Goal: Check status: Check status

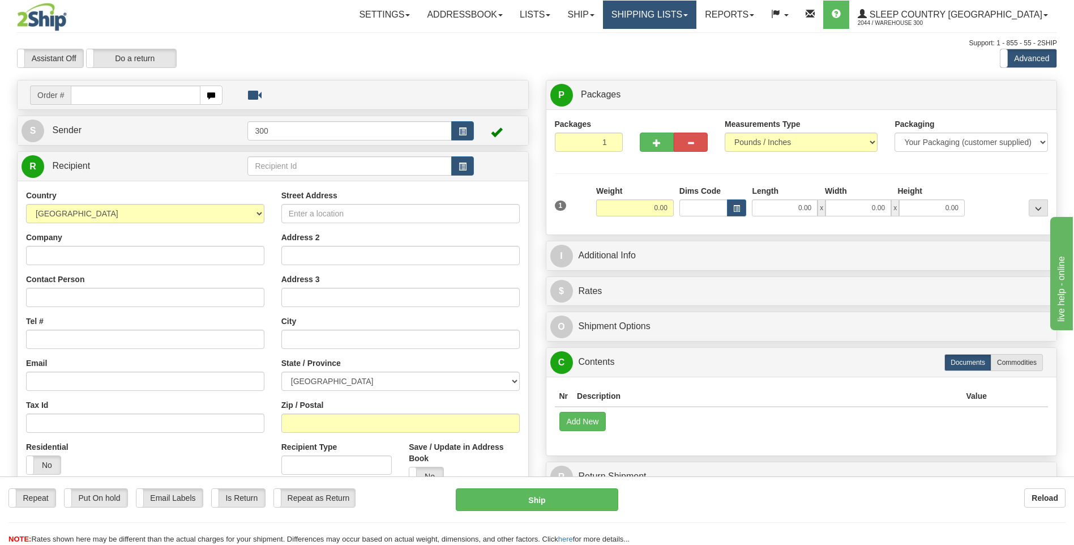
click at [697, 18] on link "Shipping lists" at bounding box center [649, 15] width 93 height 28
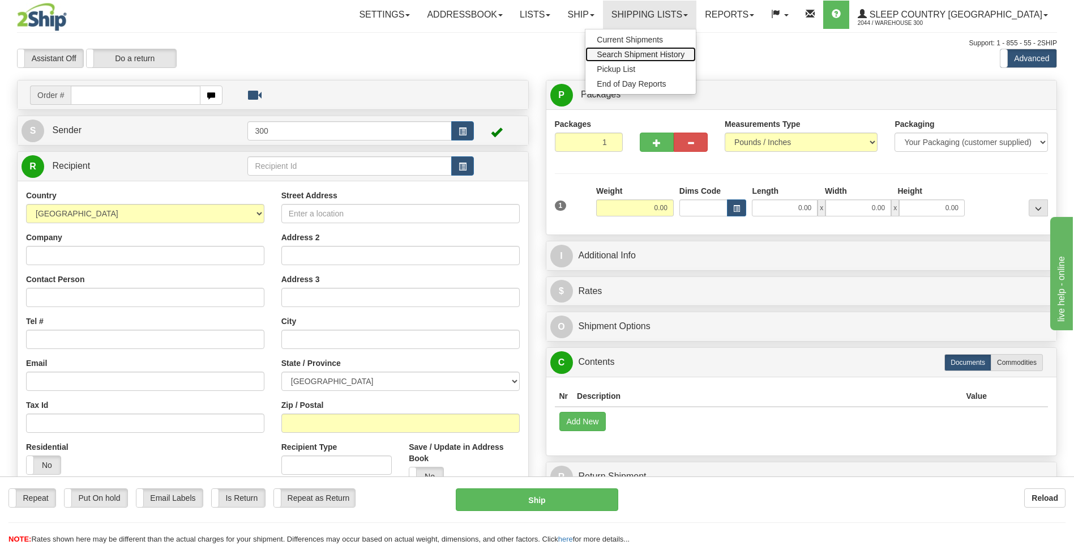
click at [685, 53] on span "Search Shipment History" at bounding box center [641, 54] width 88 height 9
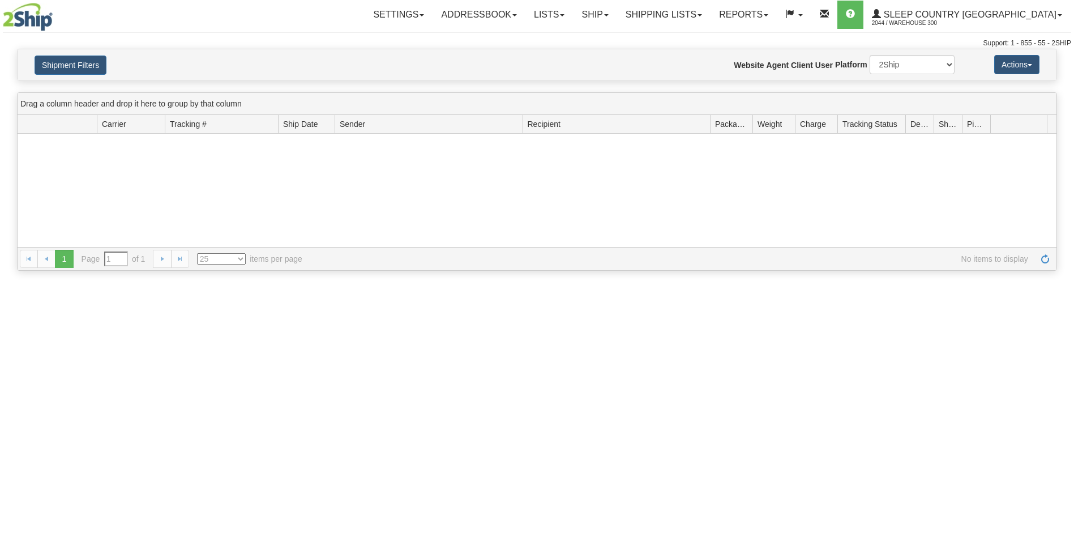
type input "From [DATE] To [DATE]"
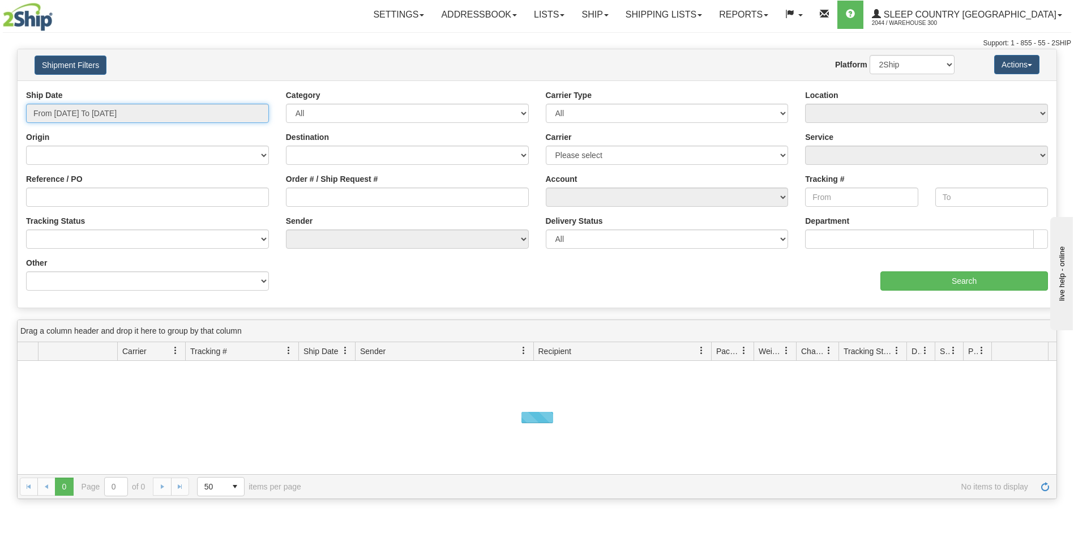
type input "[DATE]"
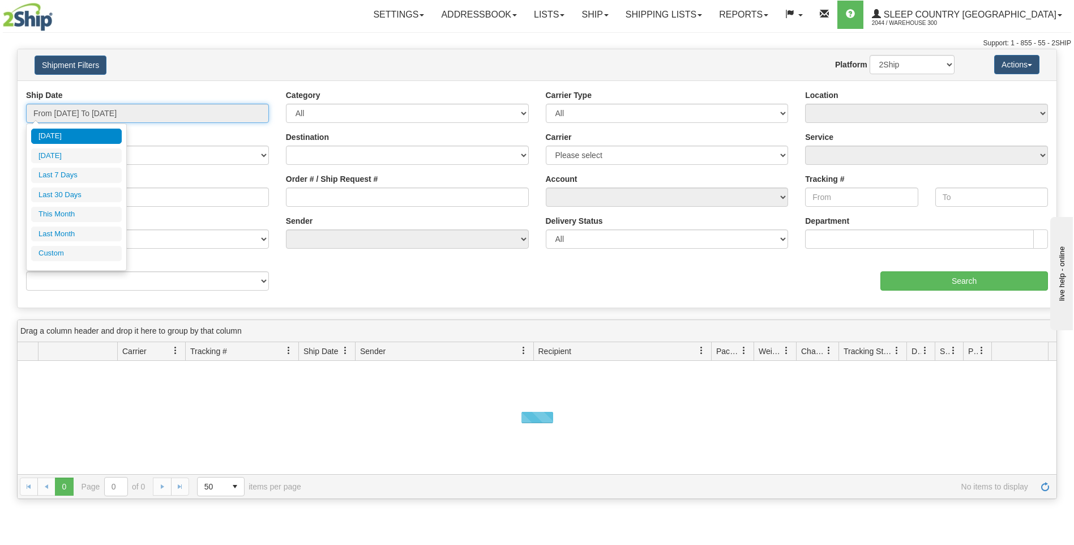
click at [82, 112] on input "From 09/23/2025 To 09/24/2025" at bounding box center [147, 113] width 243 height 19
type input "09/23/2025"
type input "[DATE]"
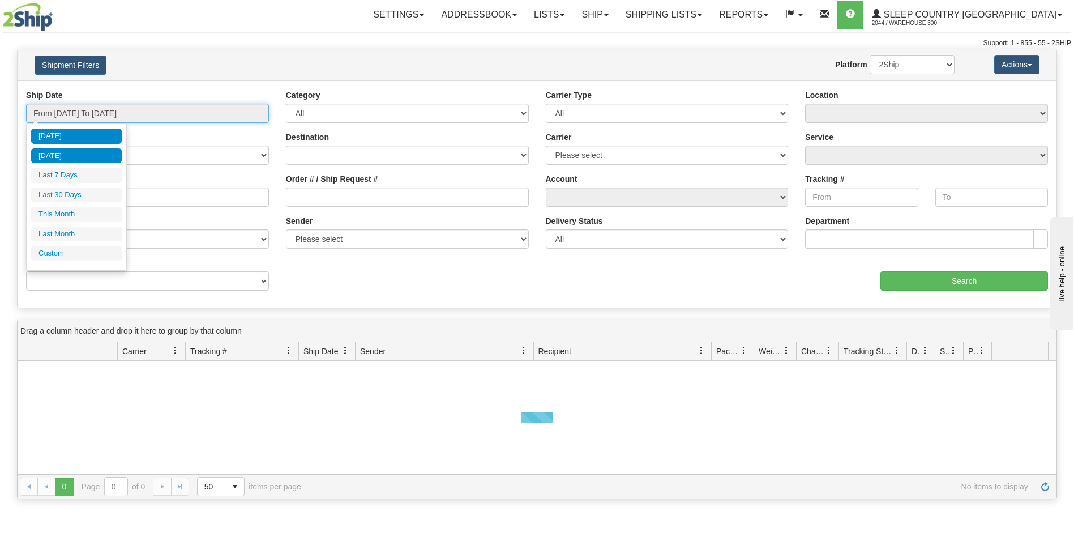
type input "09/23/2025"
type input "[DATE]"
type input "09/01/2025"
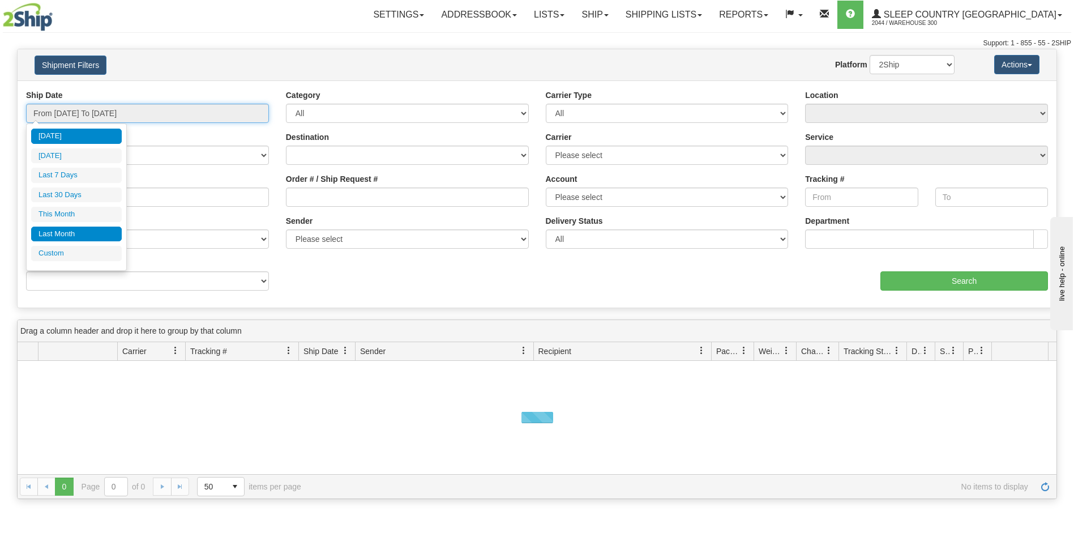
type input "09/30/2025"
type input "[DATE]"
type input "08/01/2025"
type input "08/31/2025"
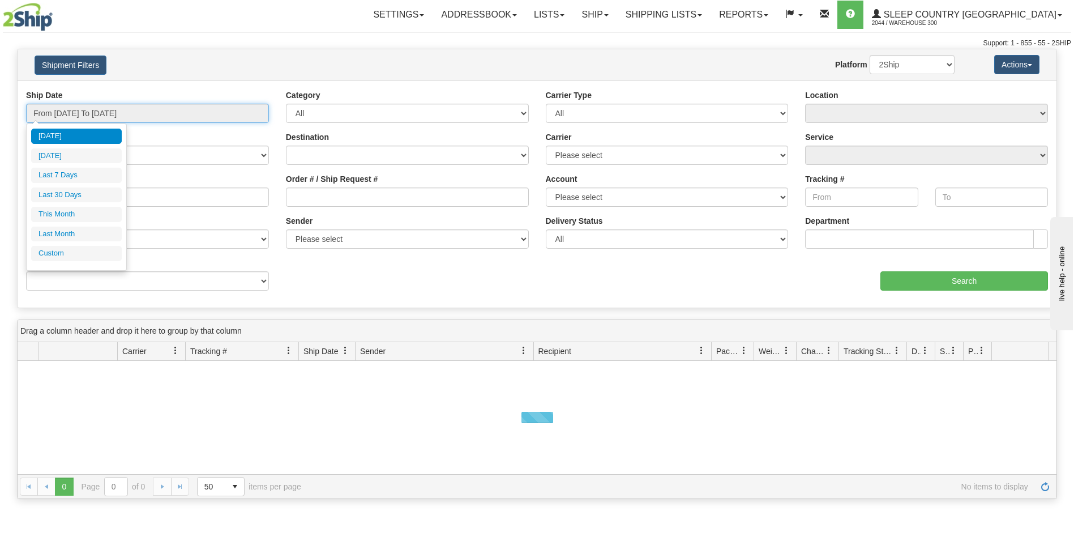
type input "[DATE]"
click at [80, 247] on li "Custom" at bounding box center [76, 253] width 91 height 15
type input "08/01/2025"
type input "08/31/2025"
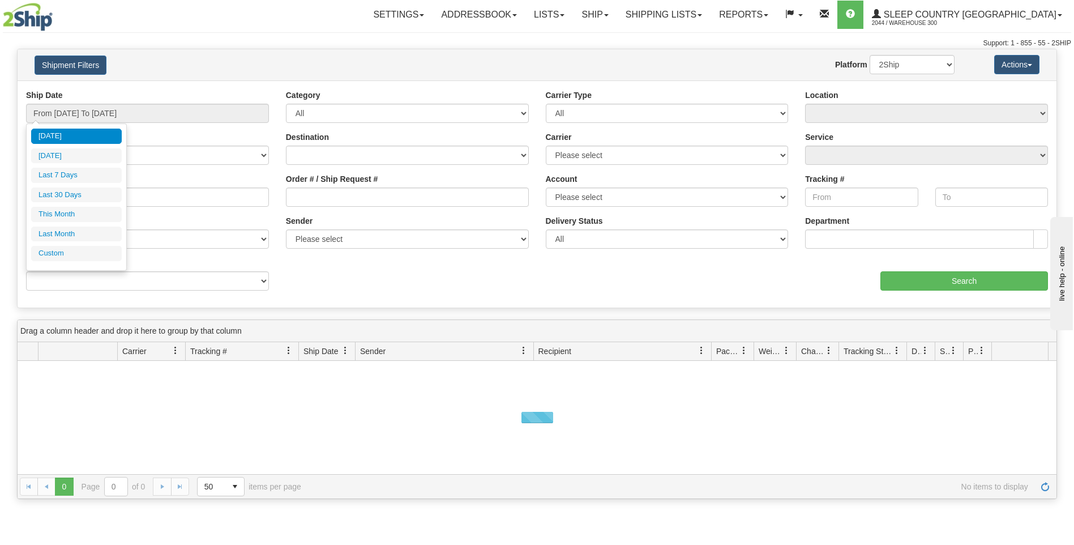
type input "[DATE]"
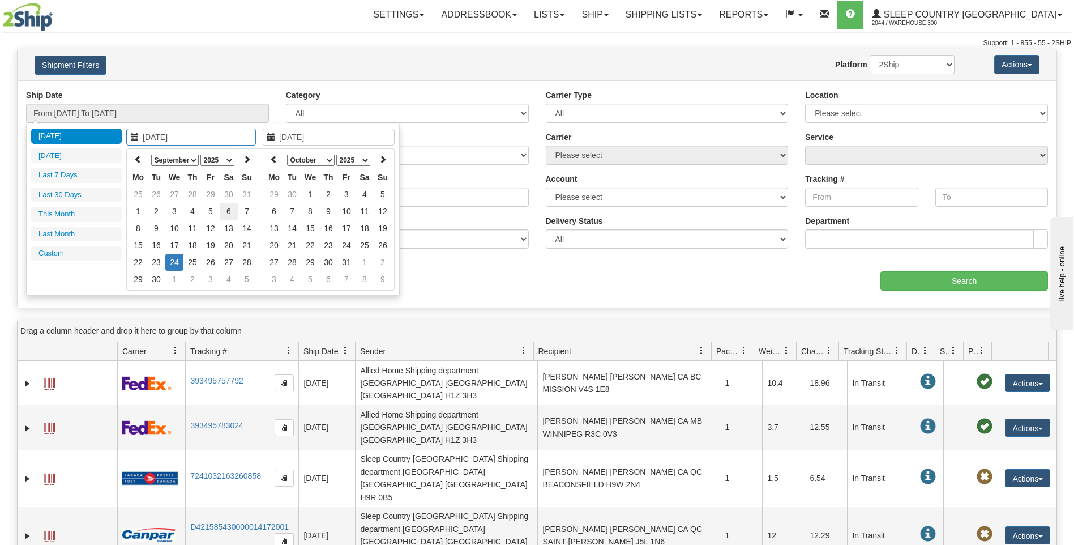
type input "09/06/2025"
click at [233, 213] on td "6" at bounding box center [229, 211] width 18 height 17
type input "09/06/2025"
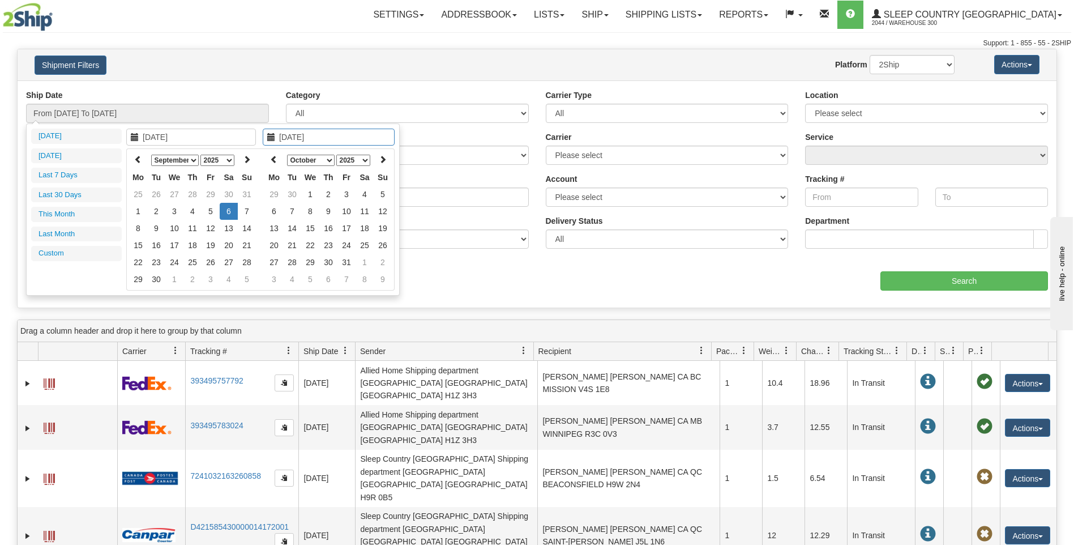
click at [231, 212] on td "6" at bounding box center [229, 211] width 18 height 17
type input "From 09/06/2025 To 09/06/2025"
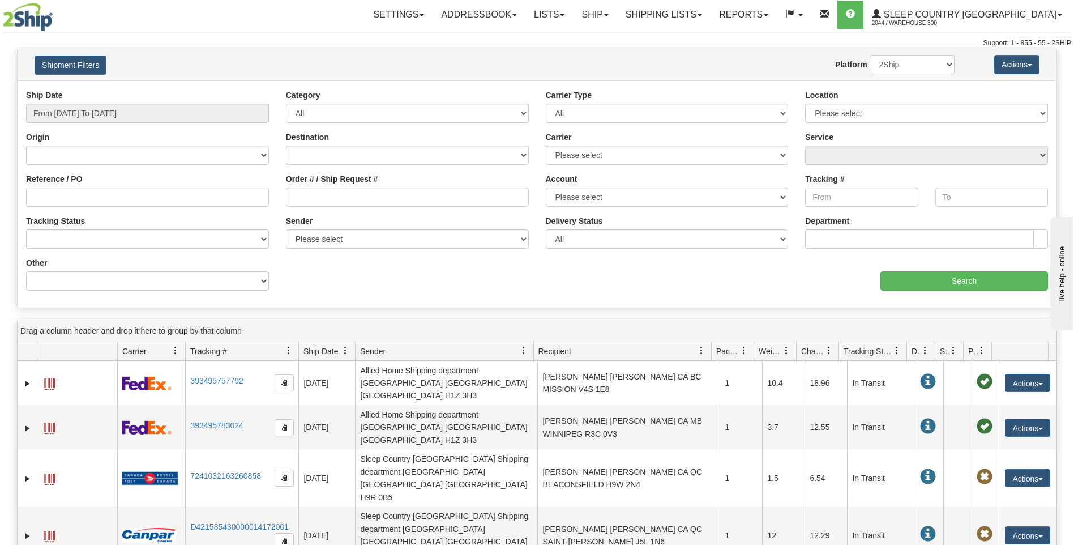
click at [926, 292] on div "Ship Date From 09/06/2025 To 09/06/2025 Category All Inbound Outbound Carrier T…" at bounding box center [537, 194] width 1039 height 210
click at [926, 276] on input "Search" at bounding box center [965, 280] width 168 height 19
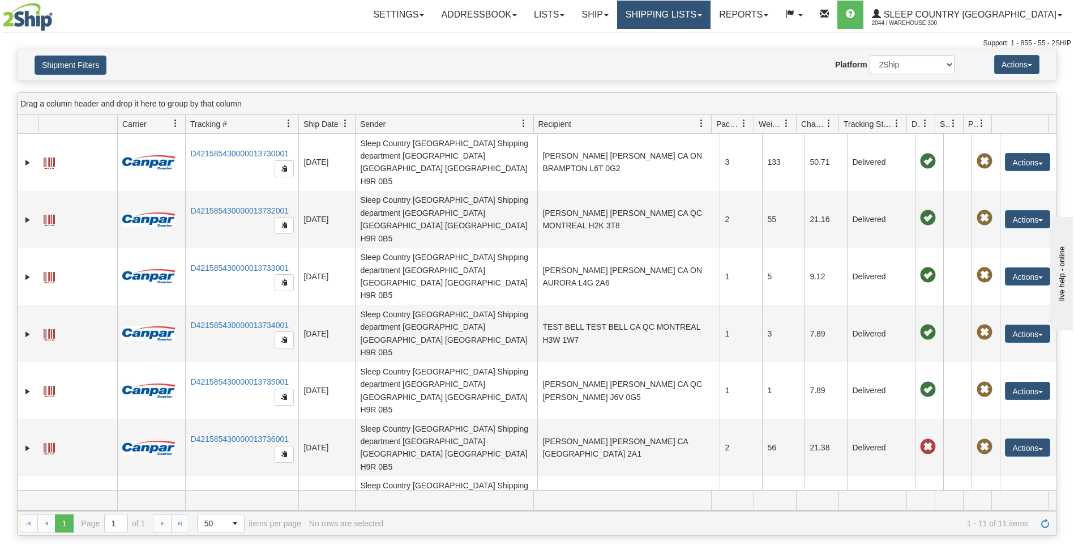
click at [707, 14] on link "Shipping lists" at bounding box center [663, 15] width 93 height 28
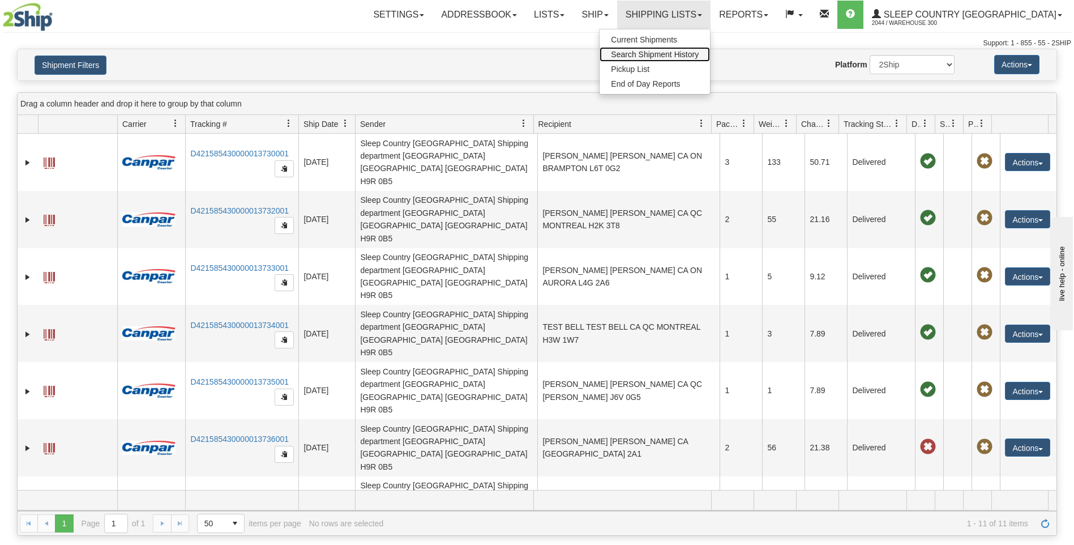
click at [697, 51] on span "Search Shipment History" at bounding box center [655, 54] width 88 height 9
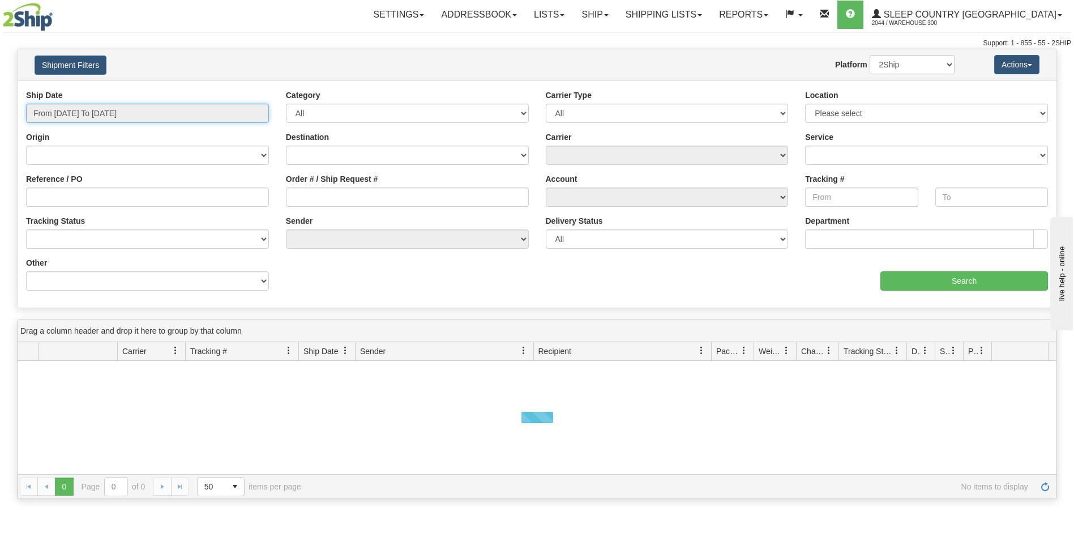
type input "[DATE]"
click at [189, 112] on input "From 09/23/2025 To 09/24/2025" at bounding box center [147, 113] width 243 height 19
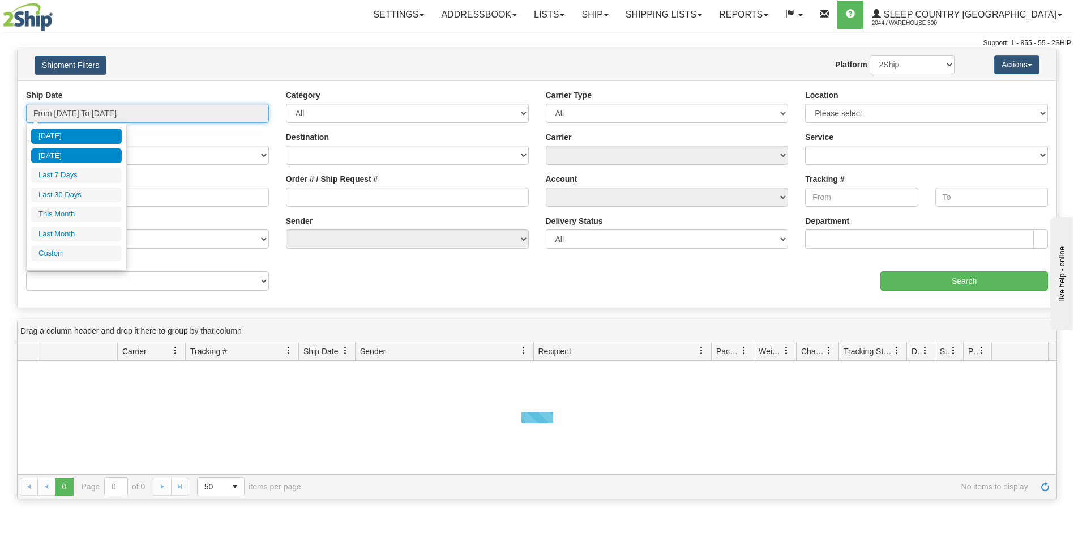
type input "09/23/2025"
type input "[DATE]"
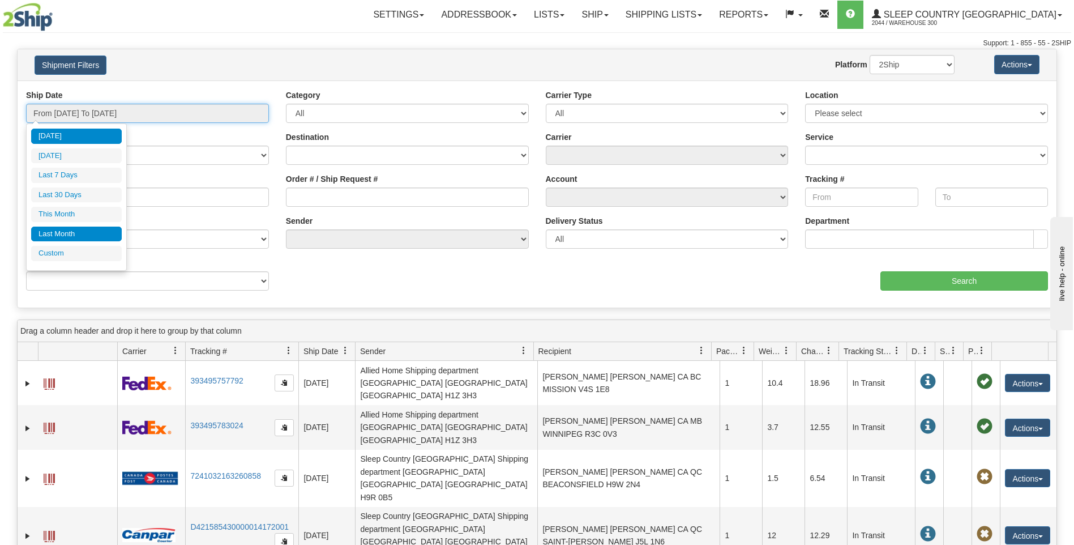
type input "08/01/2025"
type input "08/31/2025"
type input "[DATE]"
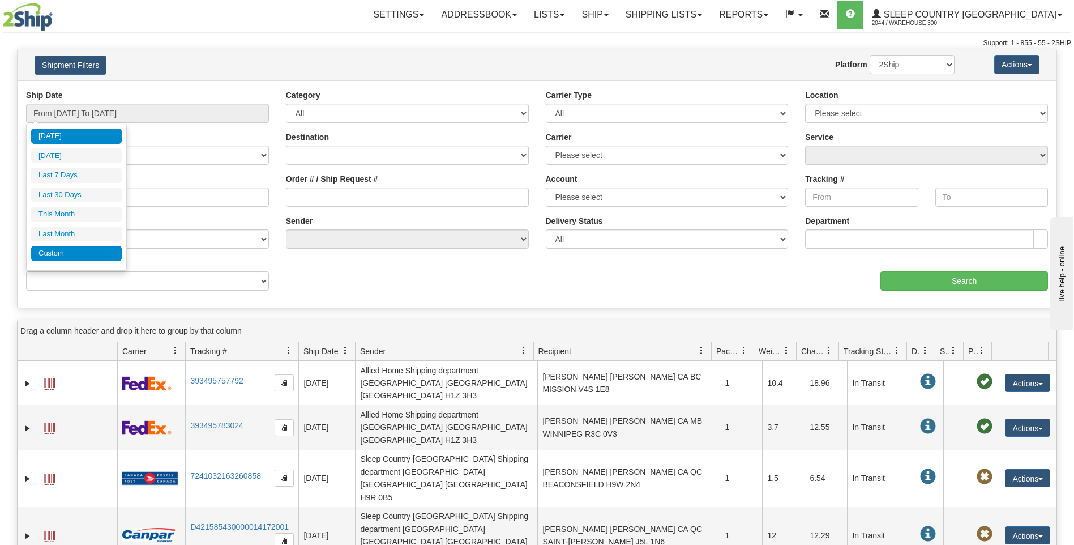
click at [75, 255] on li "Custom" at bounding box center [76, 253] width 91 height 15
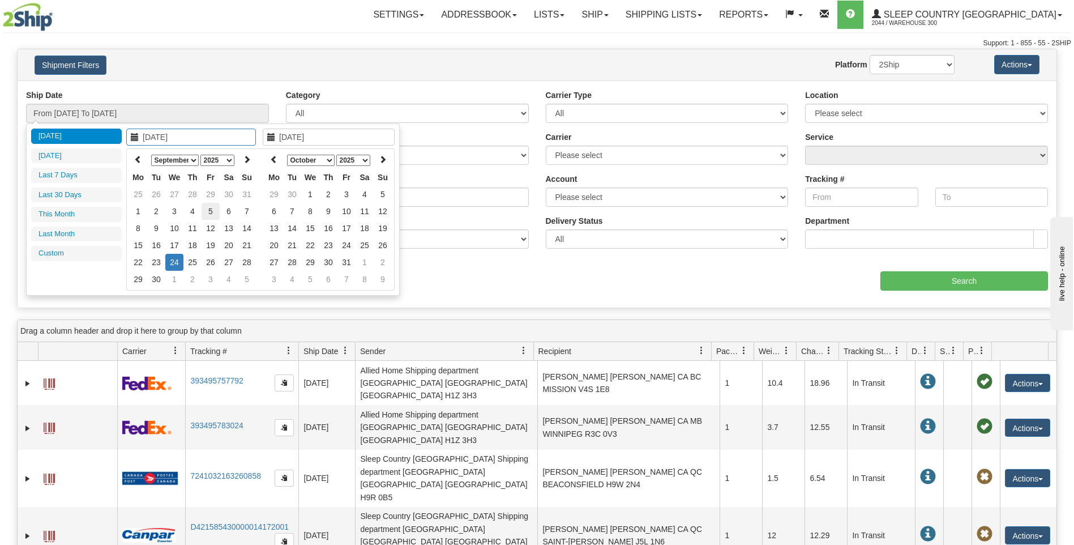
type input "09/05/2025"
click at [214, 210] on td "5" at bounding box center [211, 211] width 18 height 17
type input "09/05/2025"
click at [209, 211] on td "5" at bounding box center [211, 211] width 18 height 17
type input "From 09/05/2025 To 09/05/2025"
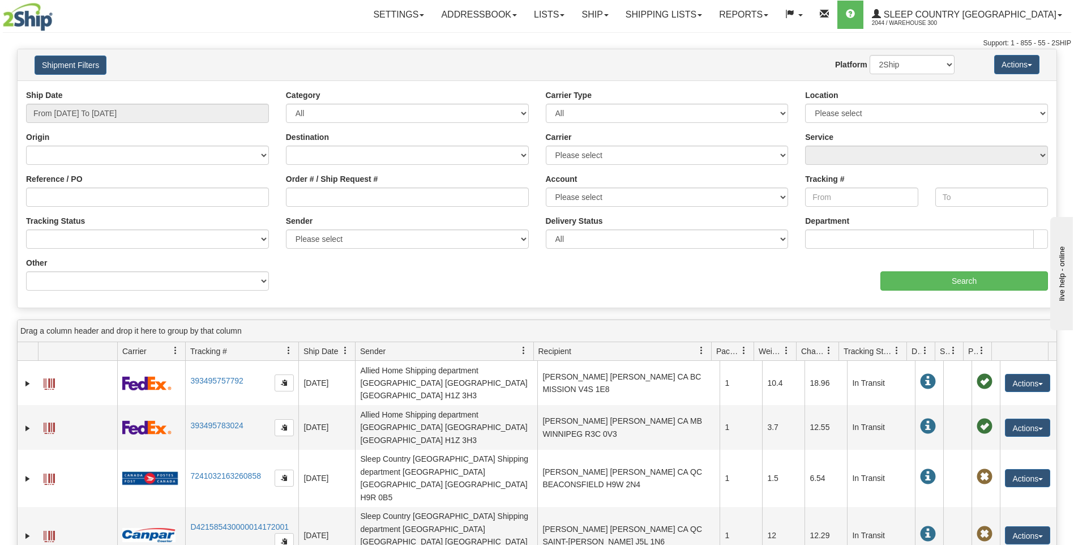
click at [996, 292] on div "Ship Date From 09/05/2025 To 09/05/2025 Category All Inbound Outbound Carrier T…" at bounding box center [537, 194] width 1039 height 210
click at [993, 290] on input "Search" at bounding box center [965, 280] width 168 height 19
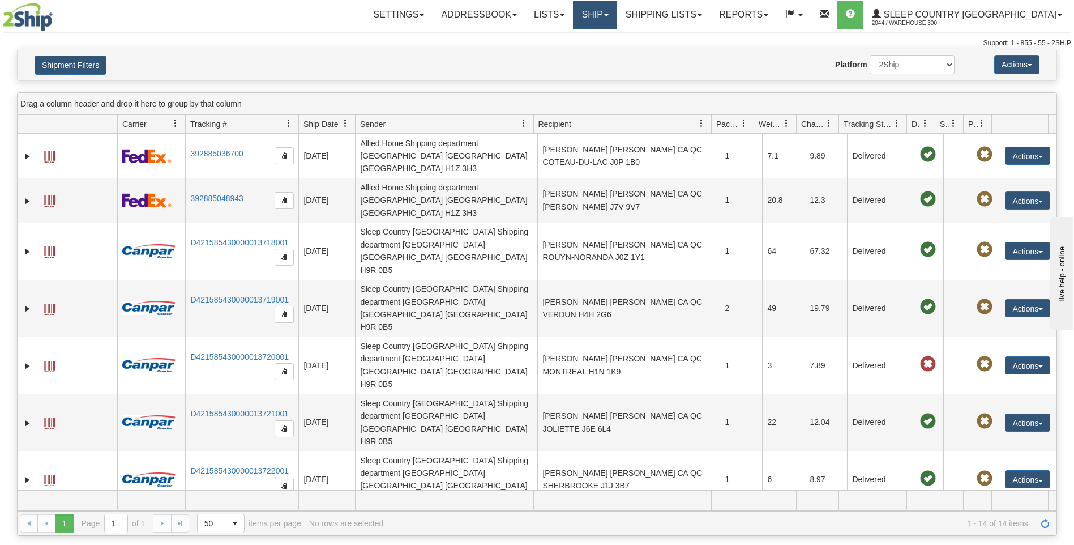
click at [617, 16] on link "Ship" at bounding box center [595, 15] width 44 height 28
click at [617, 41] on link "Ship Screen" at bounding box center [565, 39] width 103 height 15
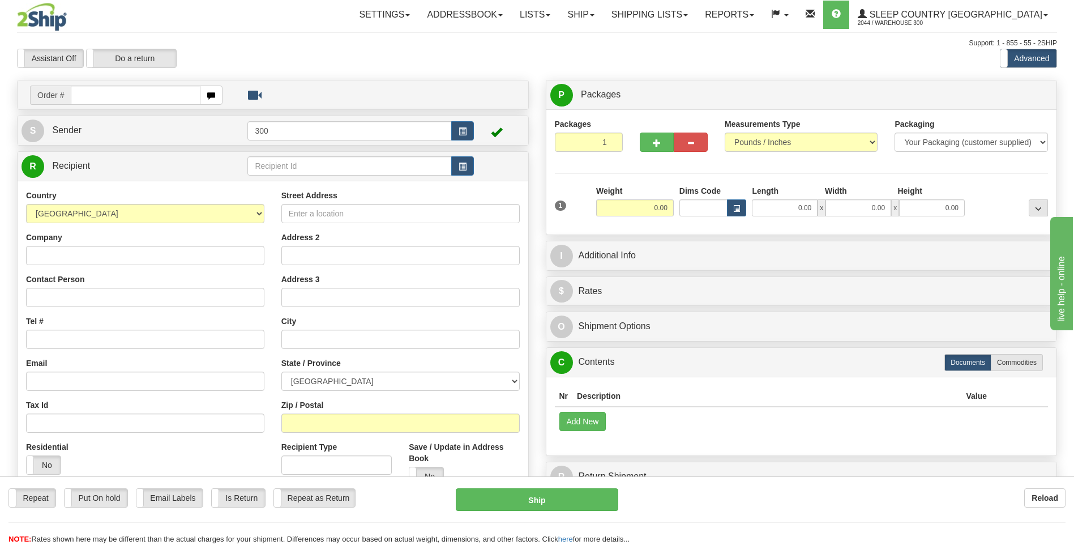
click at [100, 96] on input "text" at bounding box center [135, 95] width 129 height 19
type input "9002I061702"
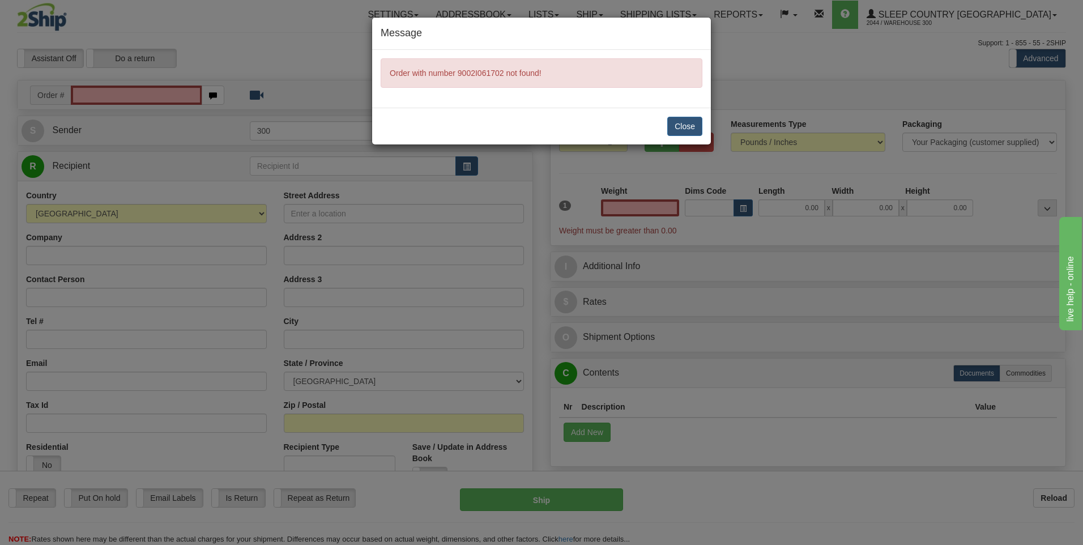
type input "0.00"
click at [685, 126] on button "Close" at bounding box center [684, 126] width 35 height 19
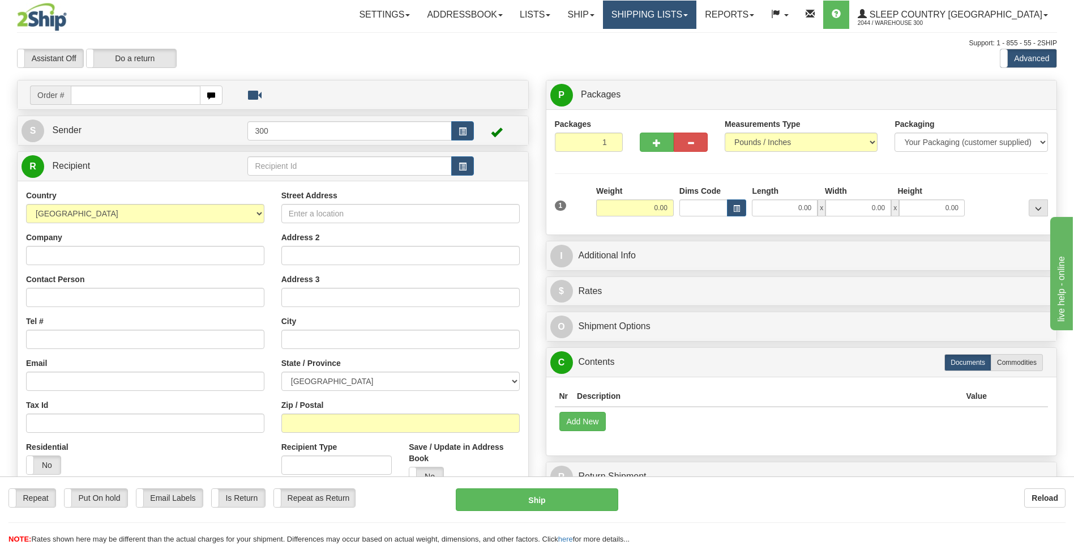
click at [697, 16] on link "Shipping lists" at bounding box center [649, 15] width 93 height 28
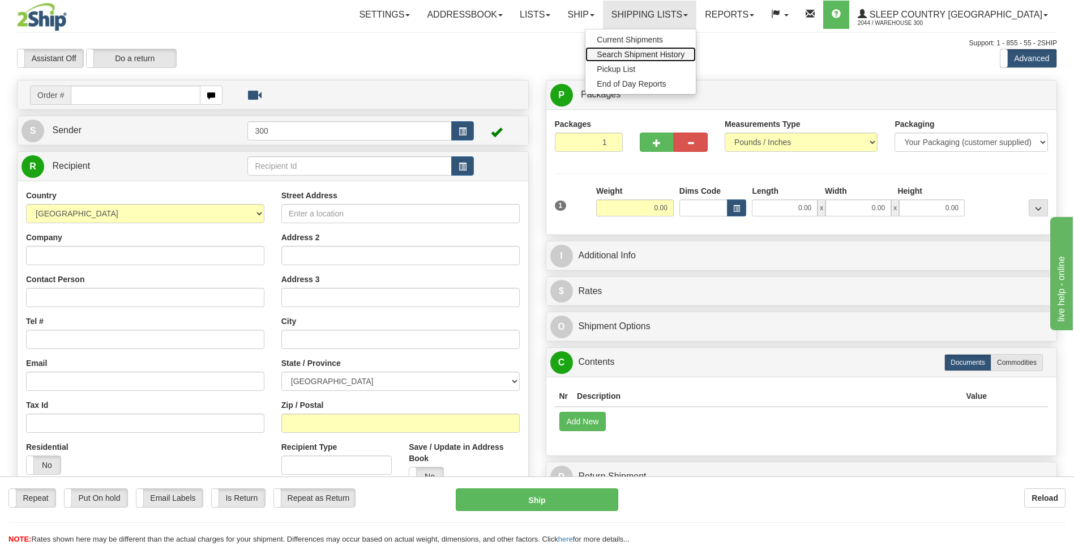
click at [685, 52] on span "Search Shipment History" at bounding box center [641, 54] width 88 height 9
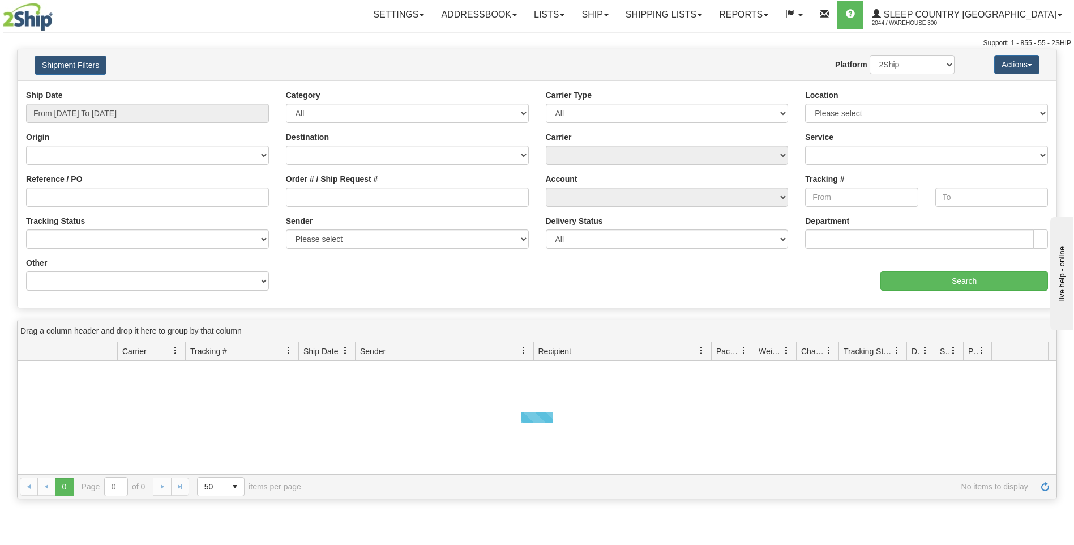
click at [100, 123] on div "Ship Date From 09/23/2025 To 09/24/2025" at bounding box center [148, 110] width 260 height 42
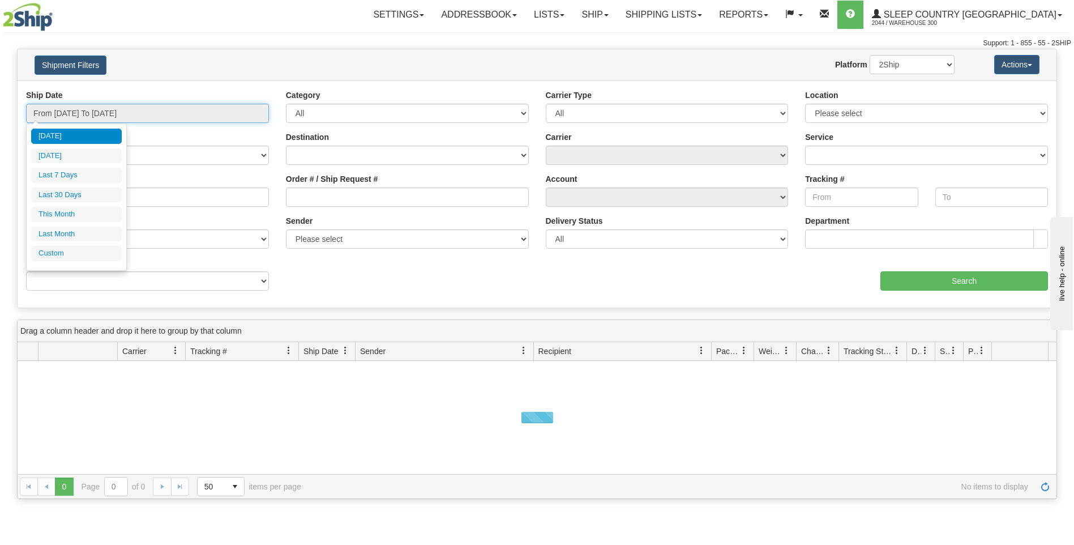
type input "[DATE]"
click at [100, 118] on input "From [DATE] To [DATE]" at bounding box center [147, 113] width 243 height 19
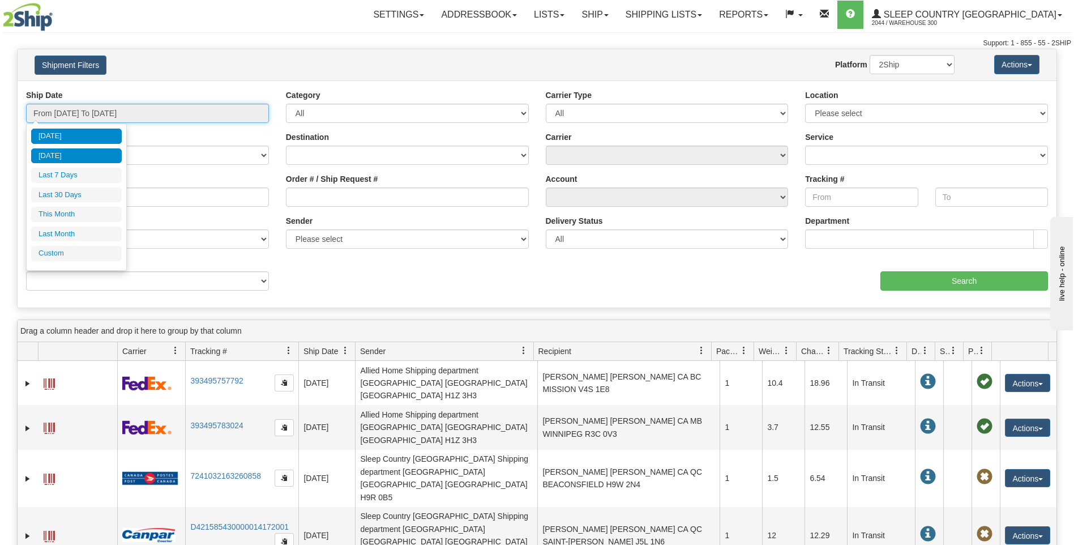
type input "[DATE]"
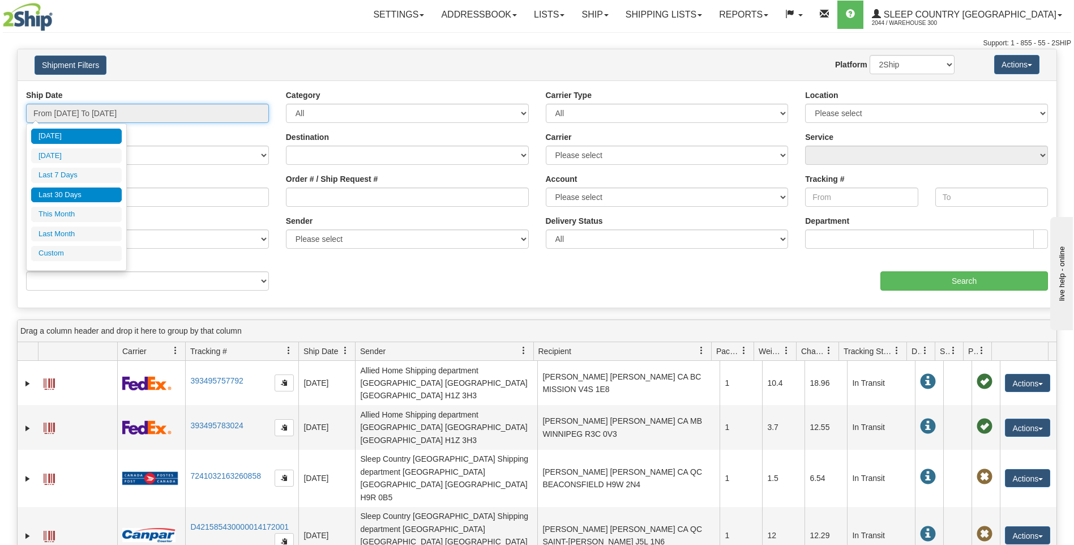
type input "[DATE]"
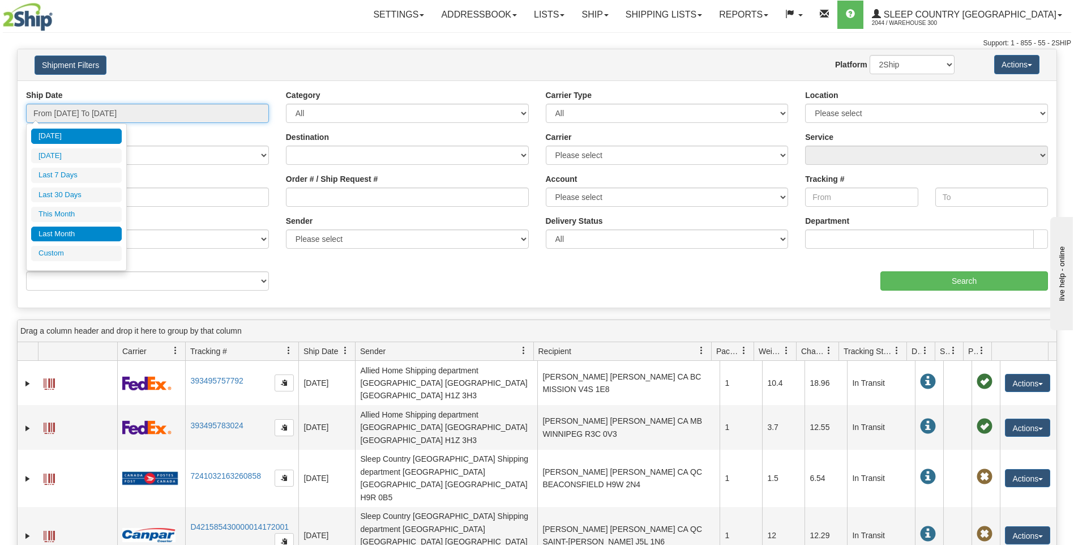
type input "[DATE]"
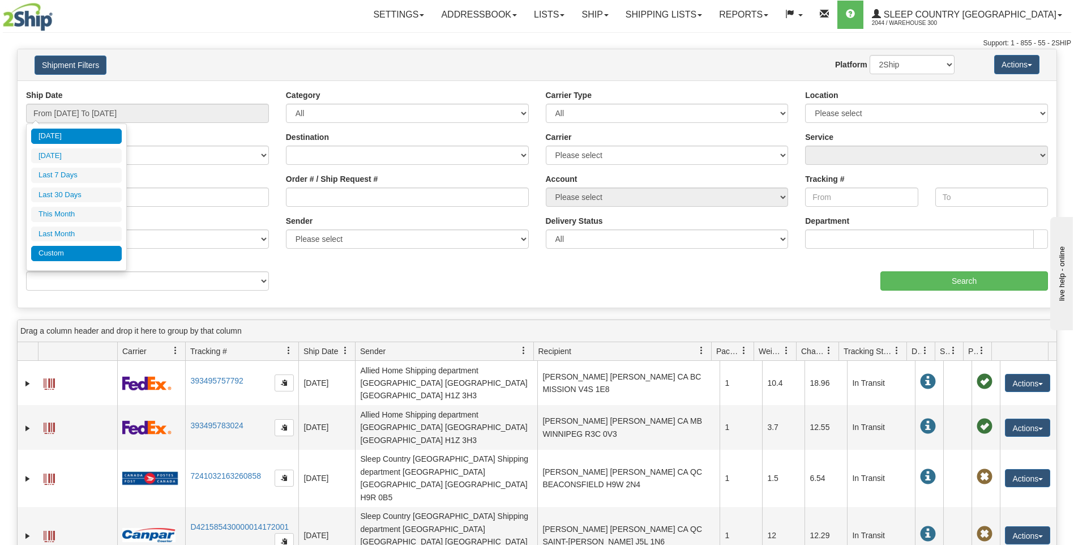
click at [70, 251] on li "Custom" at bounding box center [76, 253] width 91 height 15
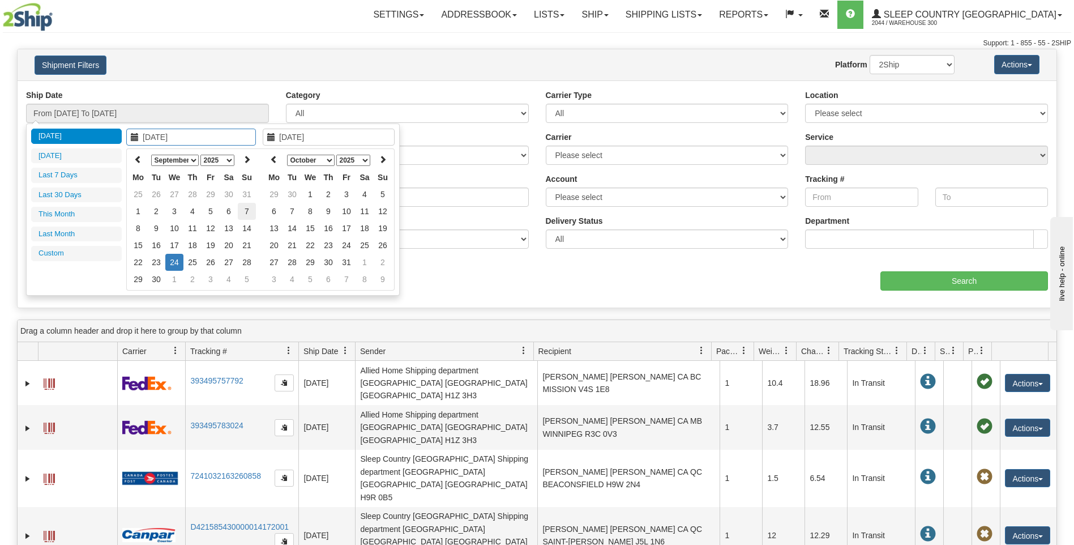
type input "09/07/2025"
click at [244, 210] on td "7" at bounding box center [247, 211] width 18 height 17
type input "09/07/2025"
click at [245, 209] on td "7" at bounding box center [247, 211] width 18 height 17
type input "From 09/07/2025 To 09/07/2025"
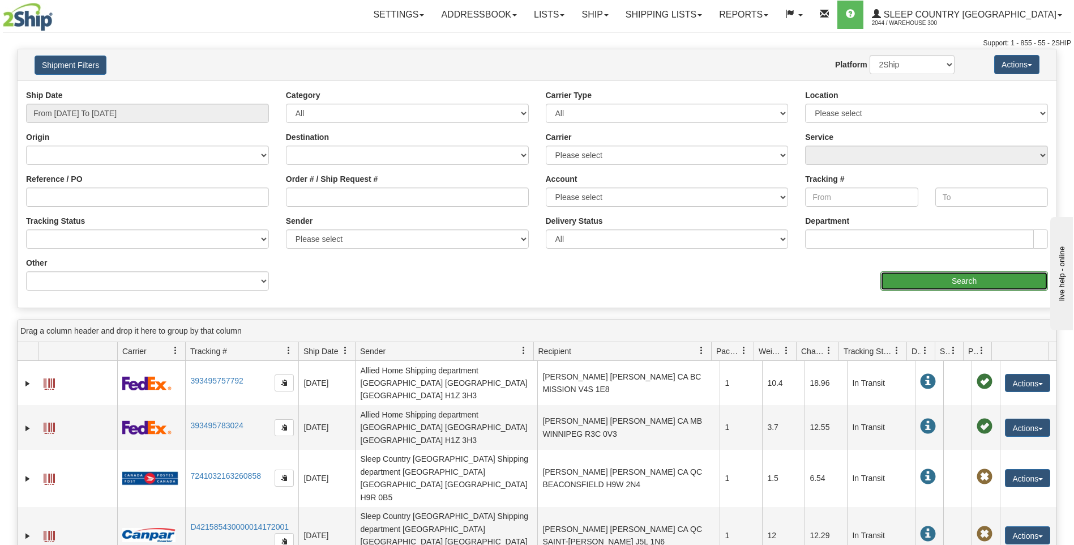
click at [920, 275] on input "Search" at bounding box center [965, 280] width 168 height 19
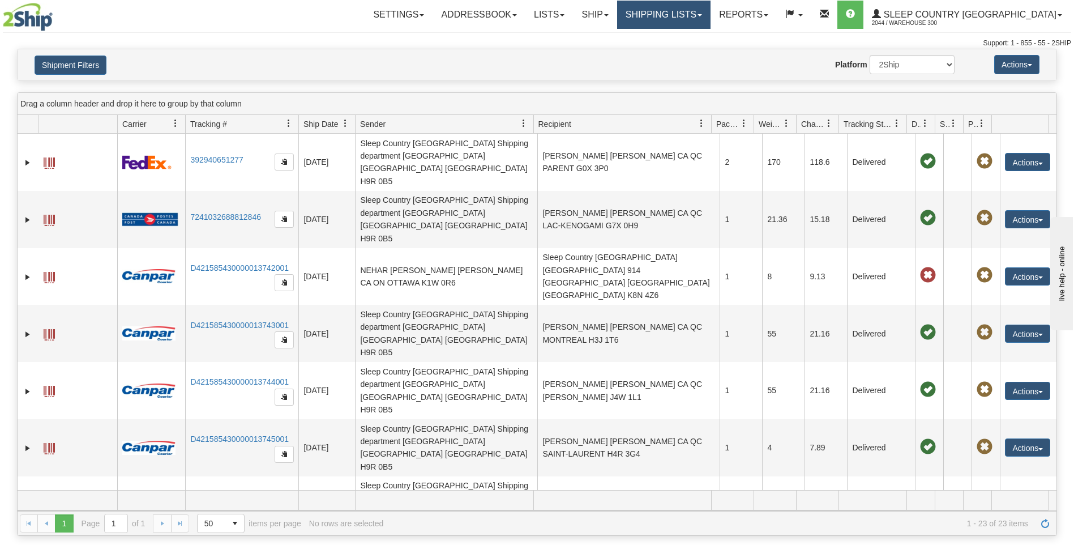
click at [711, 18] on link "Shipping lists" at bounding box center [663, 15] width 93 height 28
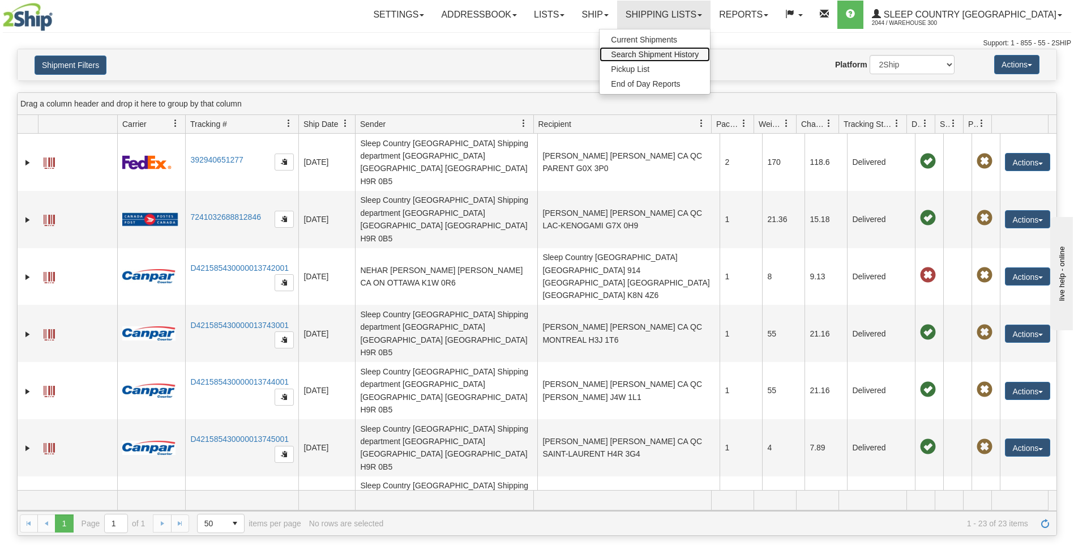
click at [699, 53] on span "Search Shipment History" at bounding box center [655, 54] width 88 height 9
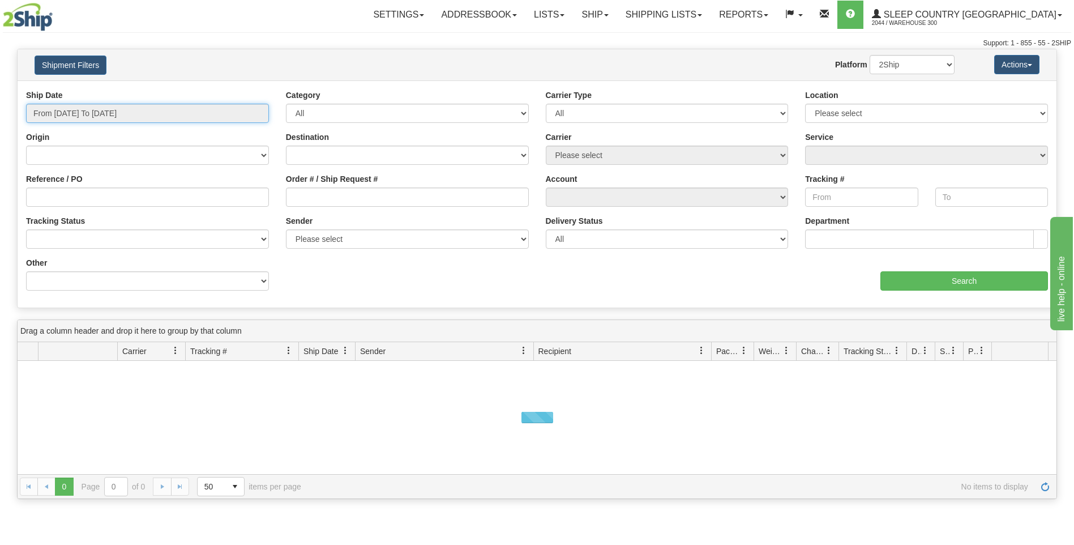
type input "[DATE]"
click at [95, 118] on input "From [DATE] To [DATE]" at bounding box center [147, 113] width 243 height 19
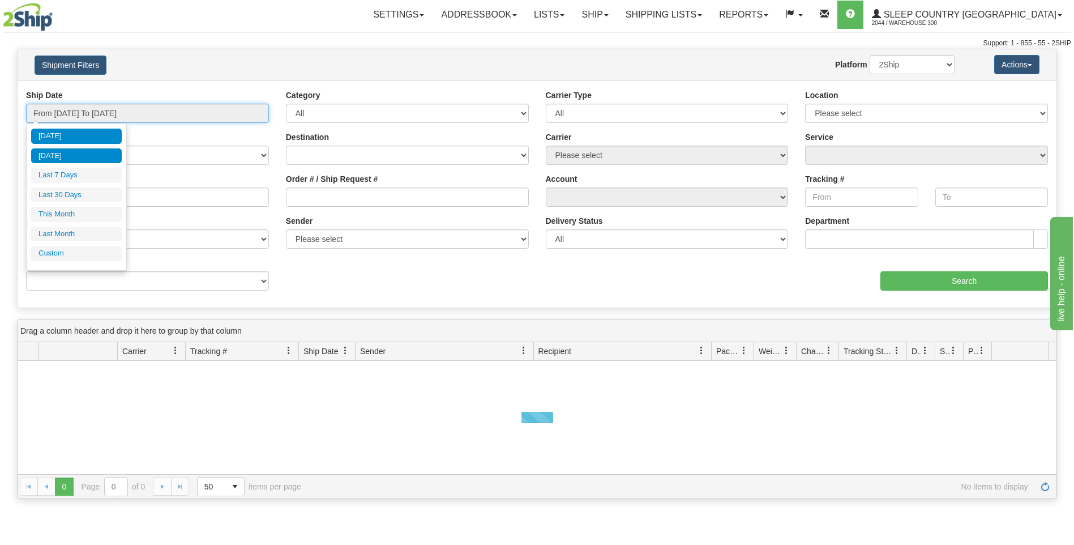
type input "[DATE]"
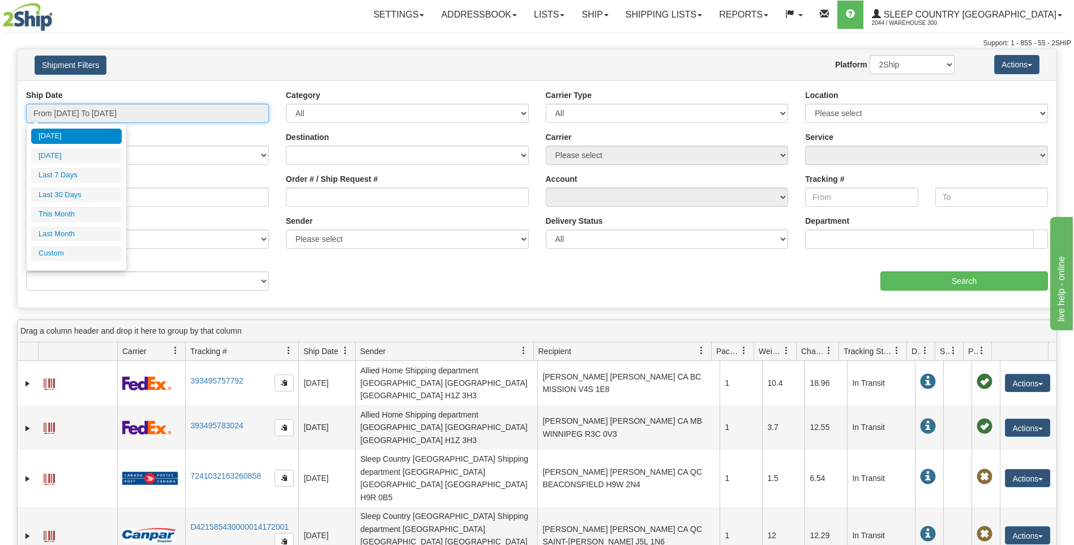
type input "[DATE]"
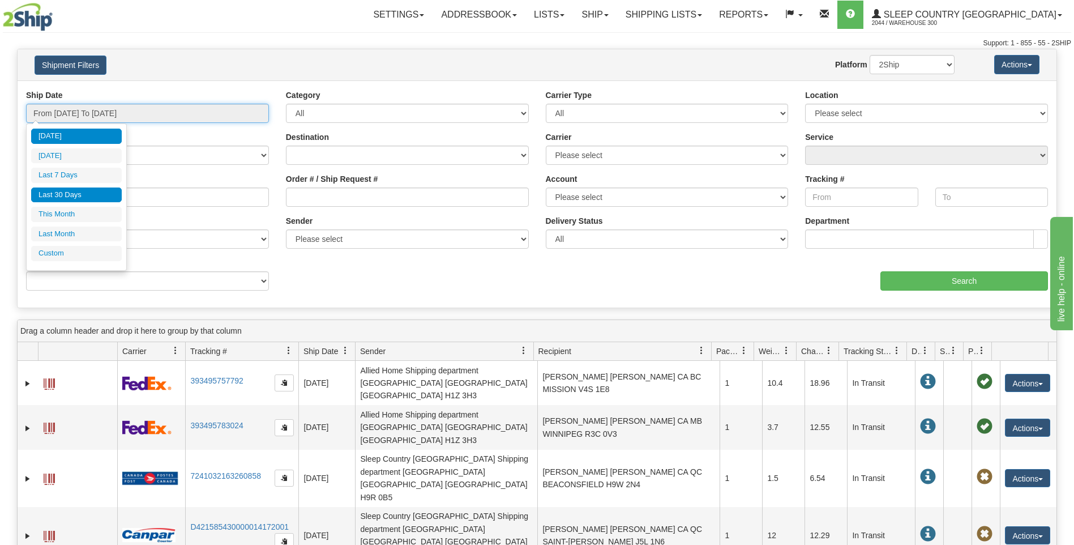
type input "[DATE]"
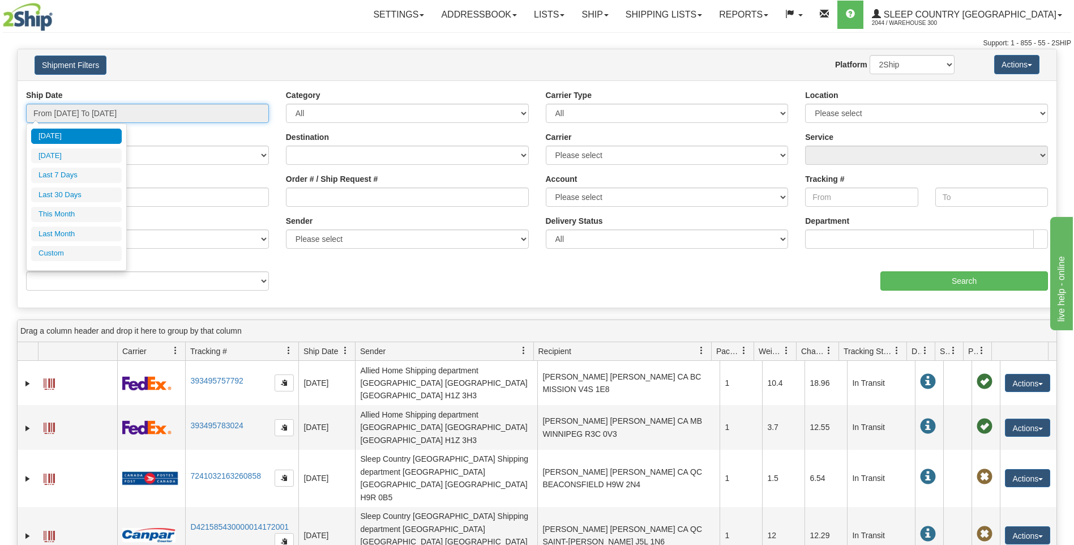
type input "[DATE]"
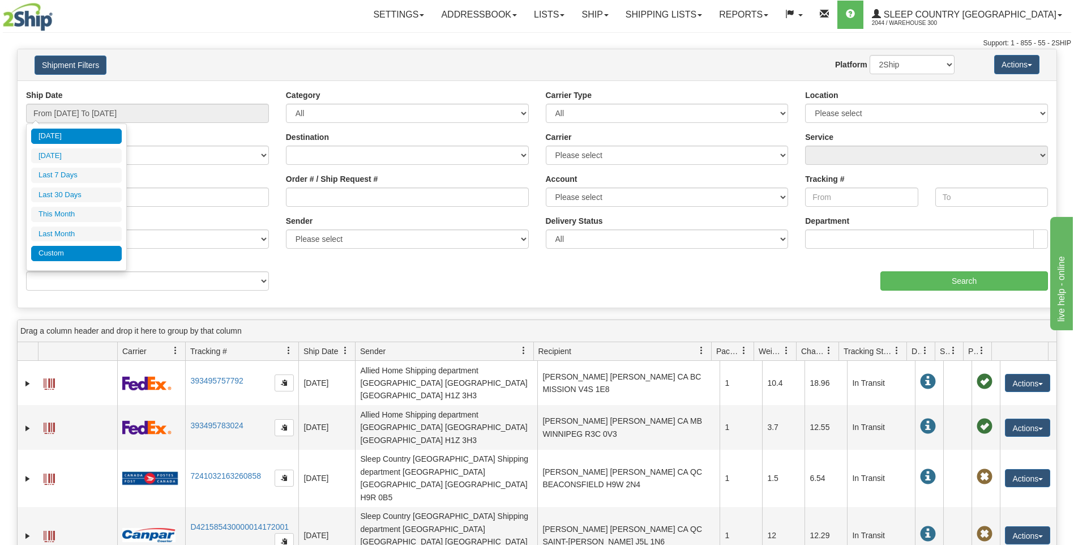
click at [67, 253] on li "Custom" at bounding box center [76, 253] width 91 height 15
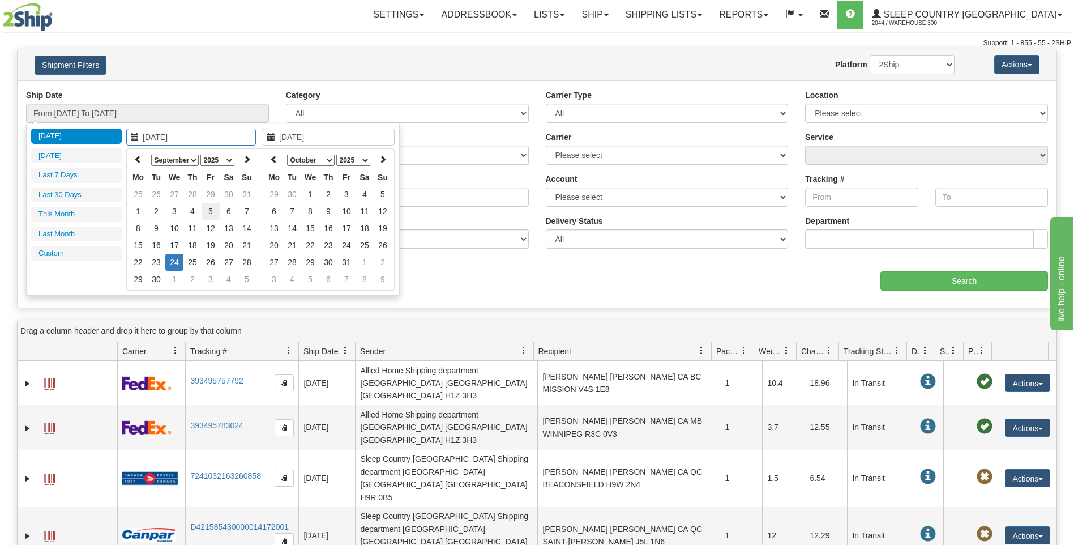
type input "[DATE]"
click at [207, 210] on td "5" at bounding box center [211, 211] width 18 height 17
type input "[DATE]"
click at [209, 210] on td "5" at bounding box center [211, 211] width 18 height 17
type input "From [DATE] To [DATE]"
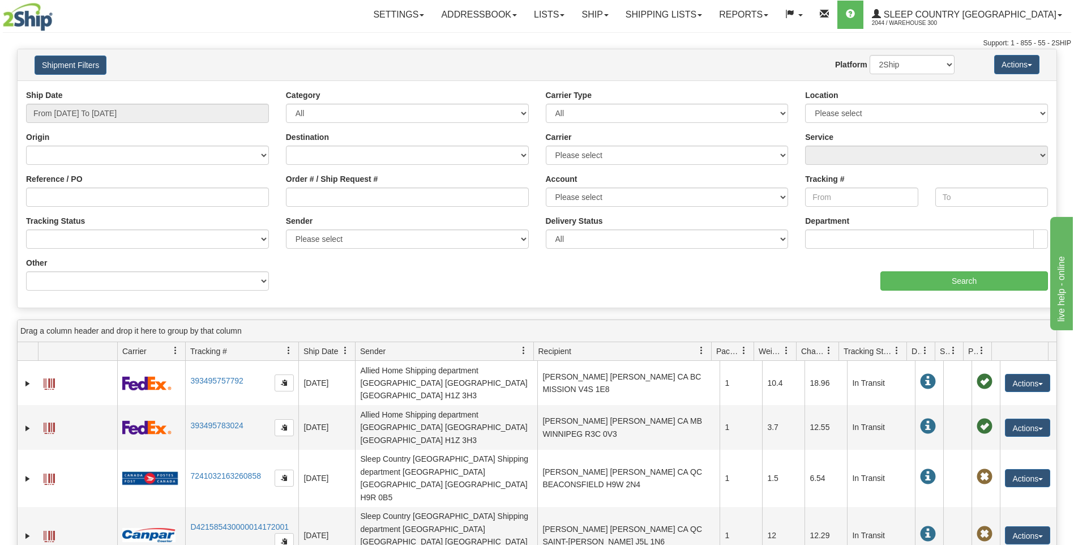
click at [982, 267] on div "aaa Search" at bounding box center [797, 273] width 520 height 33
click at [984, 276] on input "Search" at bounding box center [965, 280] width 168 height 19
